Goal: Task Accomplishment & Management: Use online tool/utility

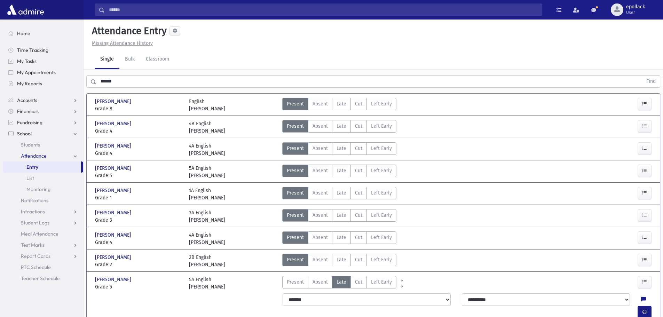
scroll to position [21, 0]
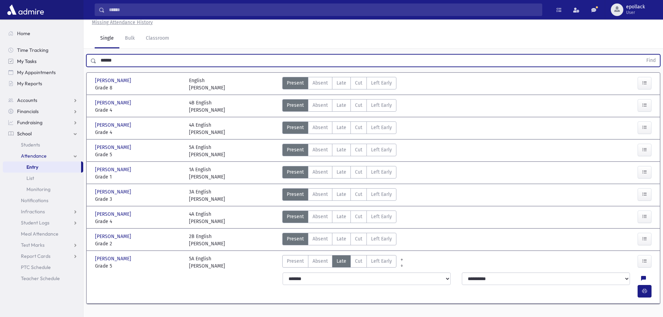
drag, startPoint x: 131, startPoint y: 57, endPoint x: 52, endPoint y: 63, distance: 79.6
click at [52, 63] on div "Search Results My Accounts" at bounding box center [331, 154] width 663 height 351
click at [642, 55] on button "Find" at bounding box center [651, 61] width 18 height 12
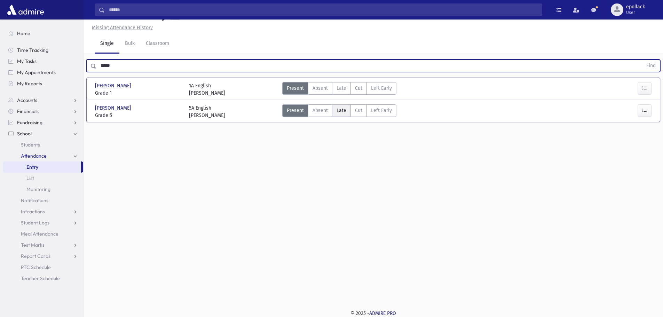
click at [338, 109] on span "Late" at bounding box center [342, 110] width 10 height 7
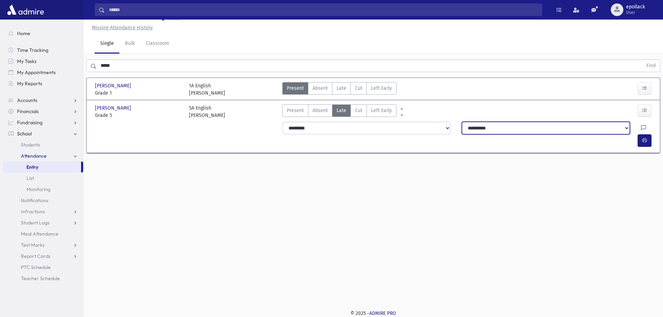
click at [582, 129] on select "**********" at bounding box center [546, 128] width 168 height 13
click at [645, 137] on icon "button" at bounding box center [644, 140] width 5 height 6
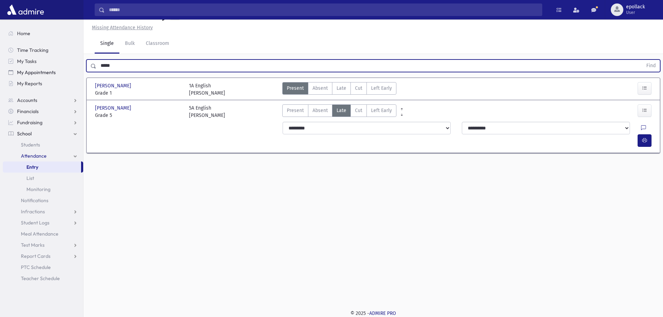
drag, startPoint x: 140, startPoint y: 64, endPoint x: 60, endPoint y: 76, distance: 81.0
click at [60, 76] on div "Search Results My Accounts" at bounding box center [331, 150] width 663 height 333
click at [642, 60] on button "Find" at bounding box center [651, 66] width 18 height 12
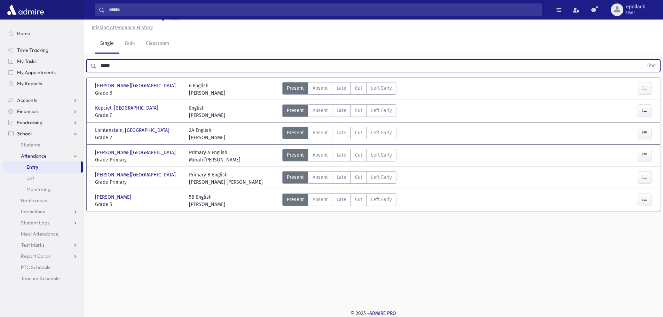
drag, startPoint x: 123, startPoint y: 65, endPoint x: 92, endPoint y: 61, distance: 31.5
click at [92, 61] on div "**** Find" at bounding box center [373, 66] width 574 height 13
click at [642, 60] on button "Find" at bounding box center [651, 66] width 18 height 12
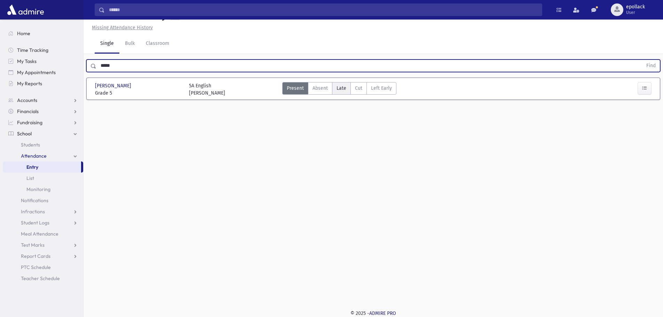
click at [345, 89] on span "Late" at bounding box center [342, 88] width 10 height 7
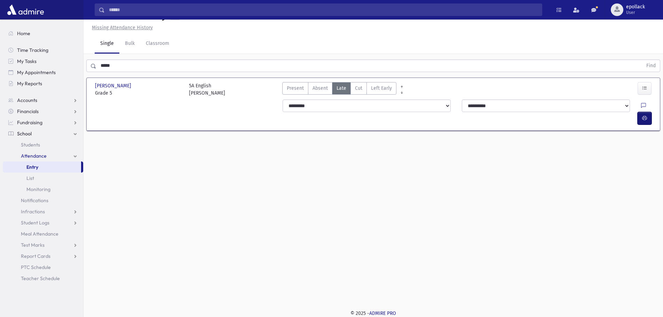
click at [649, 112] on button "button" at bounding box center [645, 118] width 14 height 13
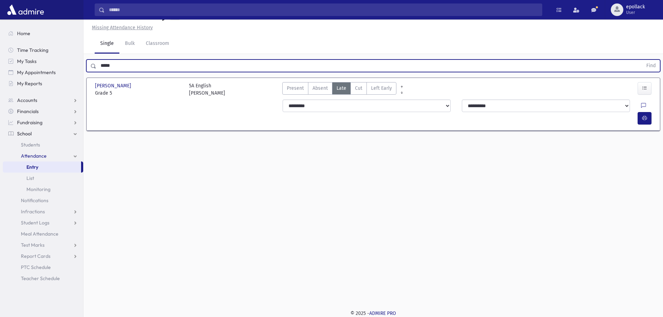
drag, startPoint x: 121, startPoint y: 65, endPoint x: 92, endPoint y: 68, distance: 29.3
click at [92, 68] on div "***** Find" at bounding box center [373, 66] width 574 height 13
type input "****"
click at [642, 60] on button "Find" at bounding box center [651, 66] width 18 height 12
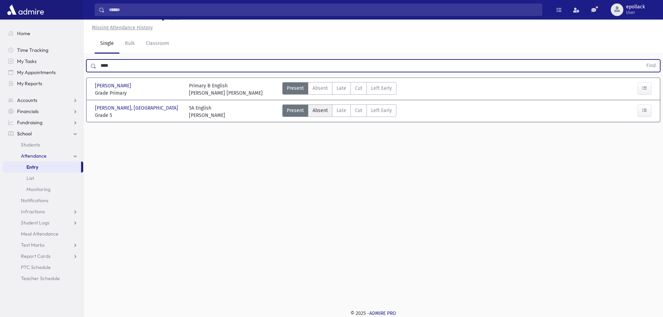
click at [325, 111] on span "Absent" at bounding box center [320, 110] width 15 height 7
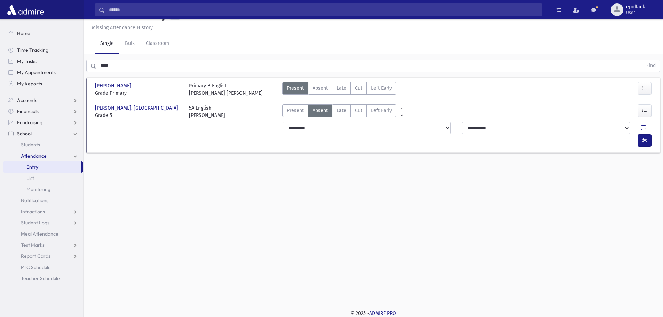
click at [334, 112] on label "Late L" at bounding box center [341, 110] width 19 height 13
click at [646, 137] on icon "button" at bounding box center [644, 140] width 5 height 6
click at [645, 137] on icon "button" at bounding box center [644, 140] width 5 height 6
click at [646, 137] on icon "button" at bounding box center [644, 140] width 5 height 6
